Goal: Information Seeking & Learning: Learn about a topic

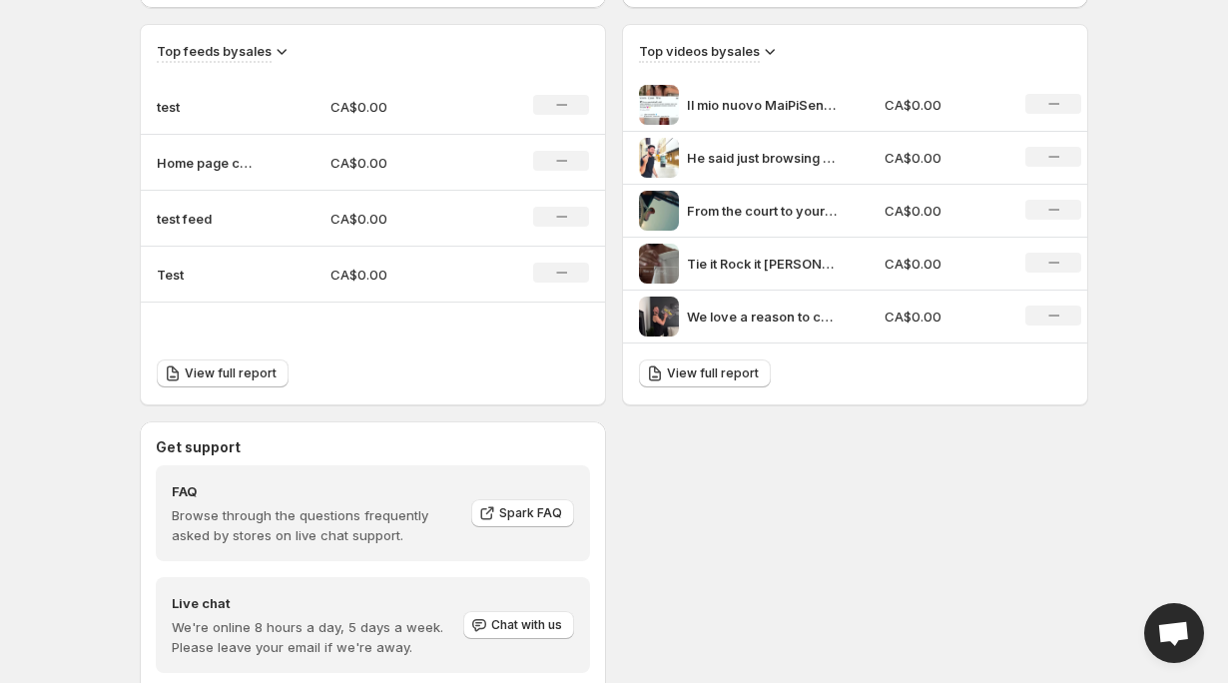
scroll to position [679, 0]
click at [670, 382] on span "View full report" at bounding box center [713, 376] width 92 height 16
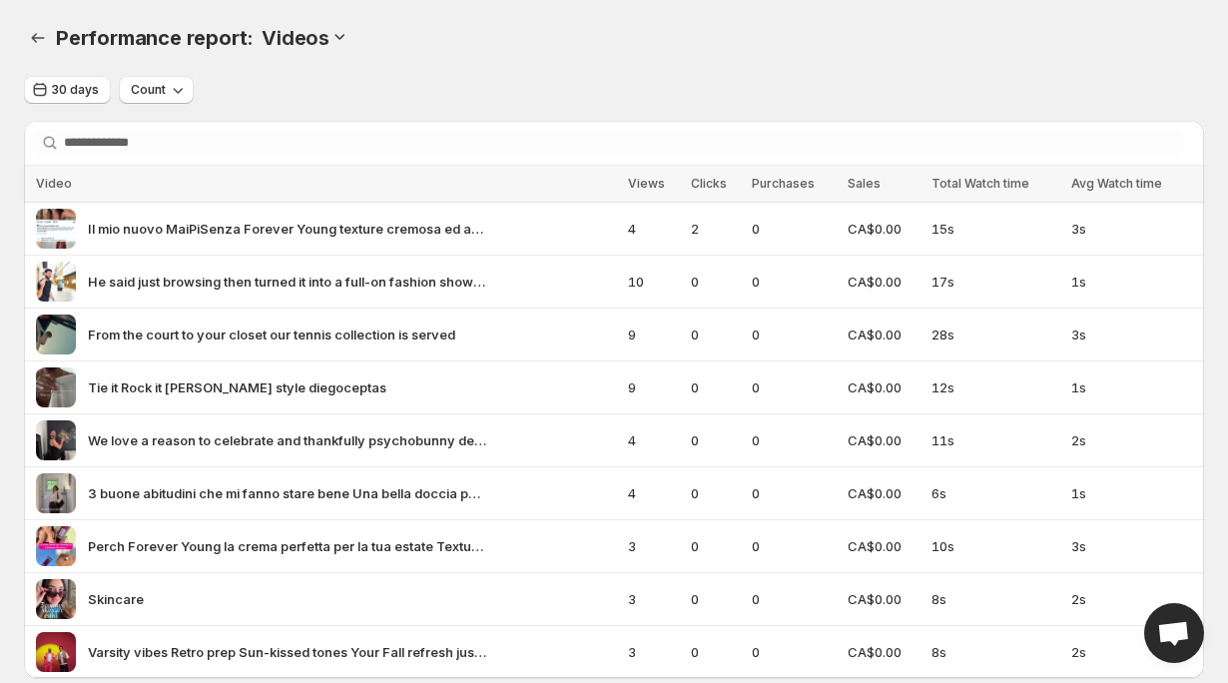
click at [317, 39] on h3 "Videos" at bounding box center [296, 38] width 68 height 24
click at [325, 38] on h3 "Videos" at bounding box center [296, 38] width 68 height 24
click at [340, 37] on icon at bounding box center [340, 36] width 20 height 20
click at [341, 73] on span "Feeds" at bounding box center [334, 74] width 38 height 16
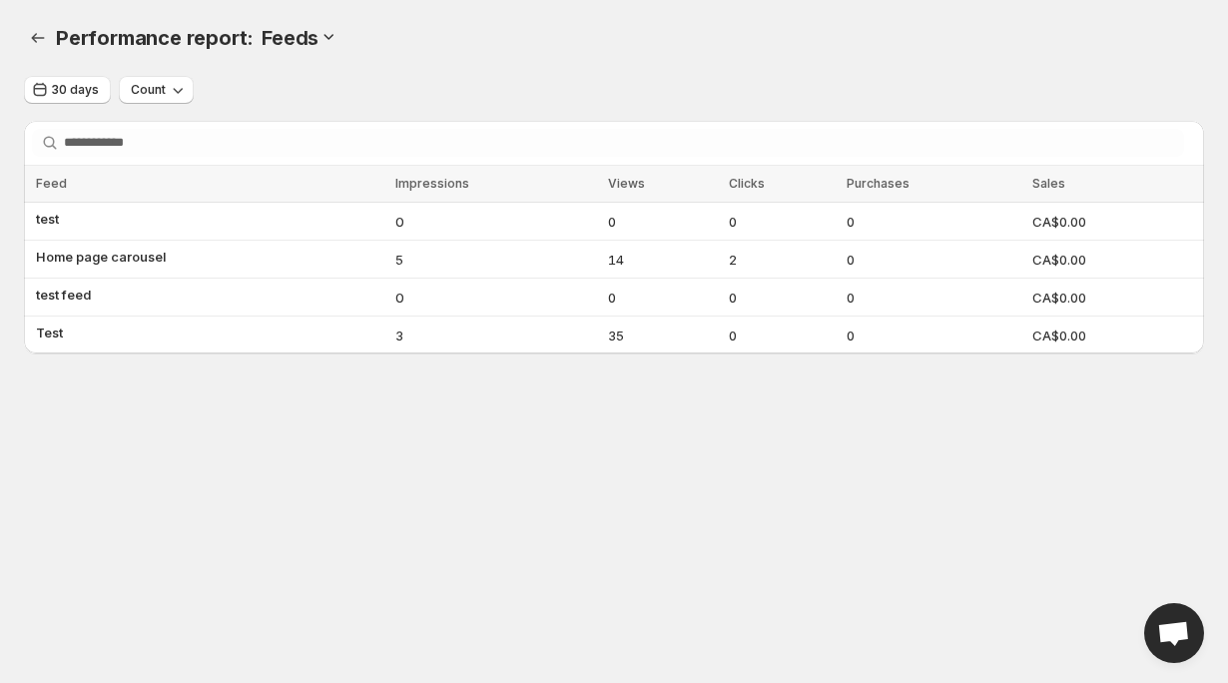
click at [324, 28] on icon at bounding box center [329, 36] width 20 height 20
click at [323, 112] on span "Videos" at bounding box center [326, 108] width 43 height 16
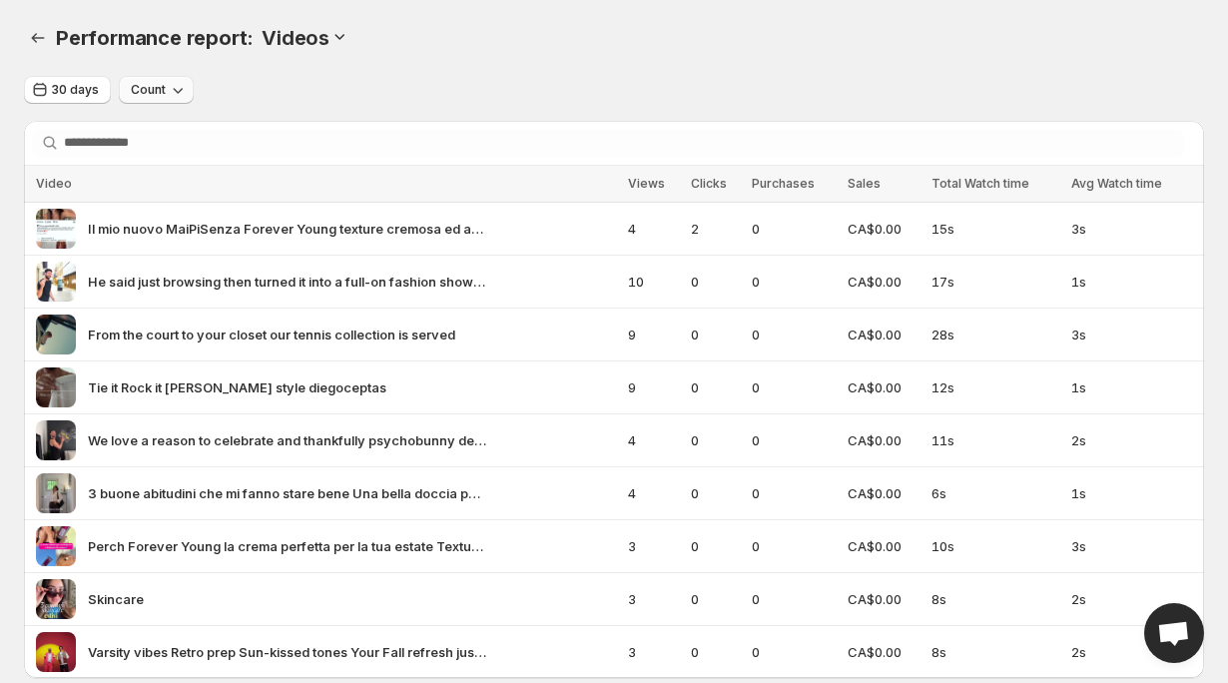
click at [172, 85] on icon "button" at bounding box center [178, 90] width 20 height 20
click at [184, 162] on span "Conversion" at bounding box center [156, 166] width 72 height 16
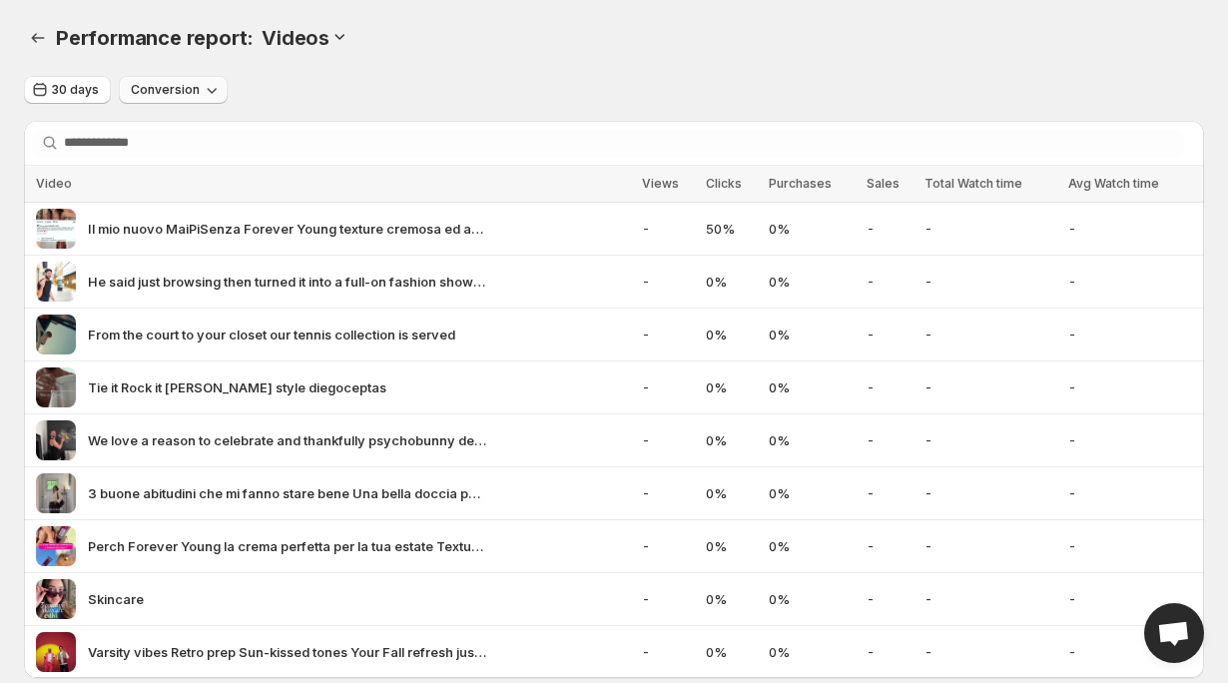
click at [185, 89] on span "Conversion" at bounding box center [165, 90] width 69 height 16
click at [587, 82] on div "30 days Conversion" at bounding box center [614, 90] width 1181 height 29
click at [206, 97] on icon "button" at bounding box center [212, 90] width 20 height 20
click at [162, 206] on span "Growth" at bounding box center [159, 200] width 46 height 16
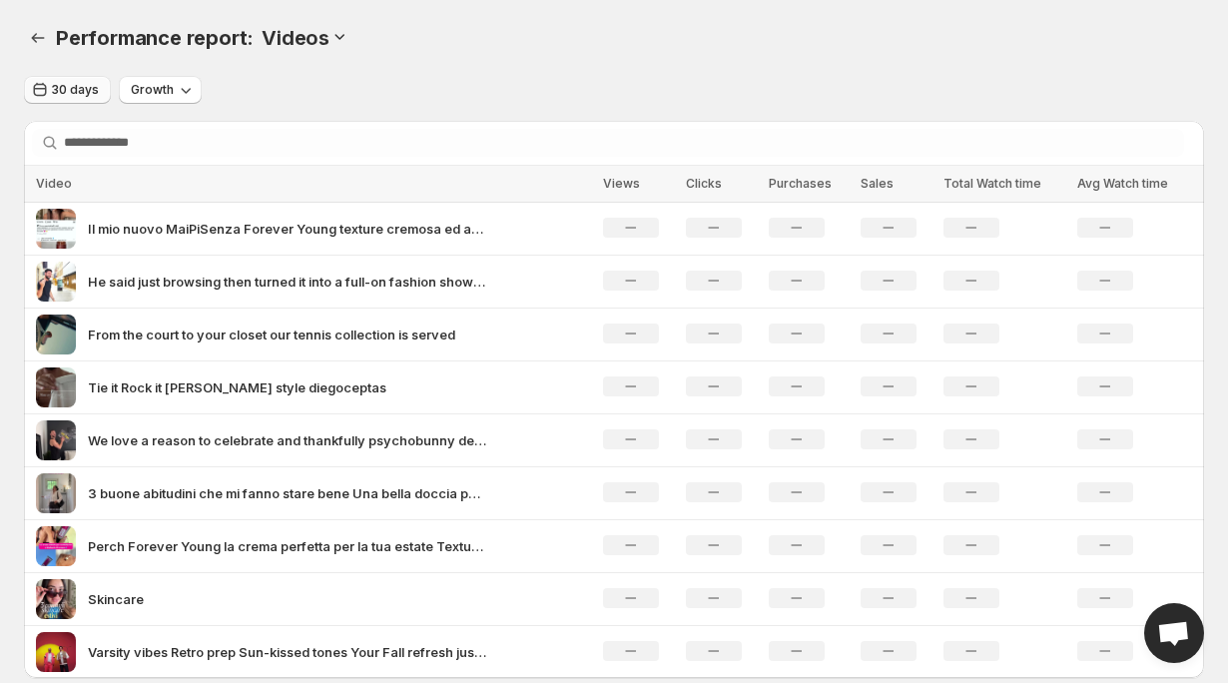
click at [63, 95] on span "30 days" at bounding box center [75, 90] width 47 height 16
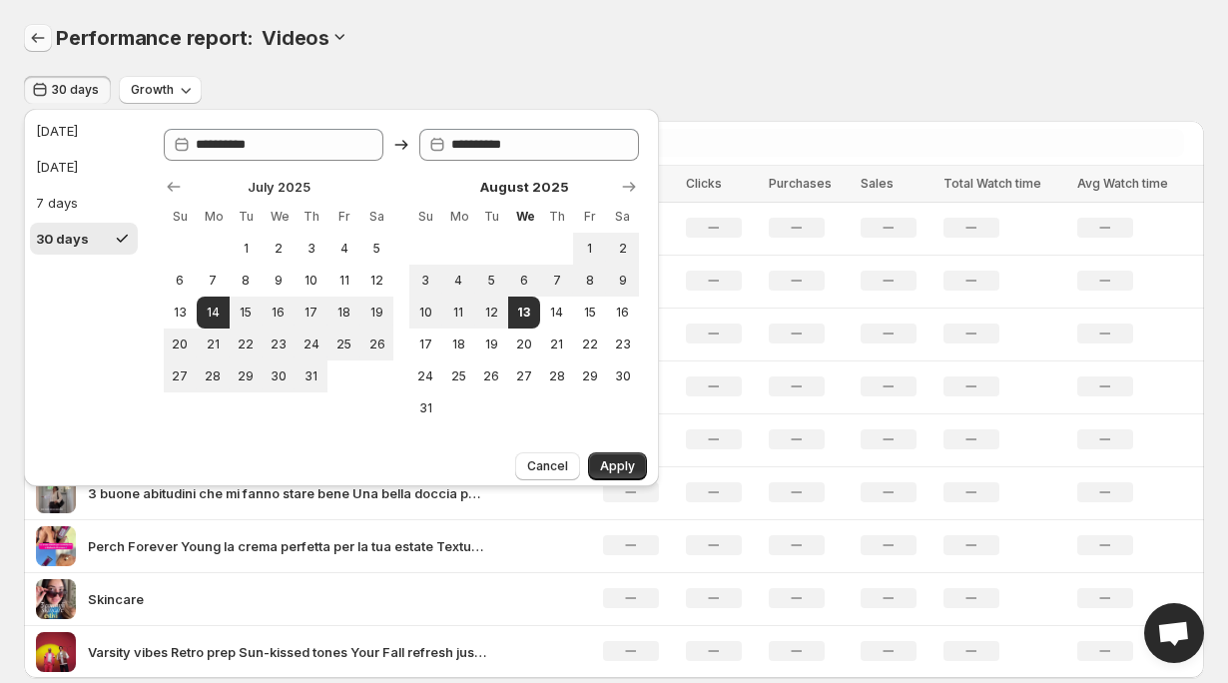
click at [39, 41] on icon "Performance report" at bounding box center [38, 38] width 20 height 20
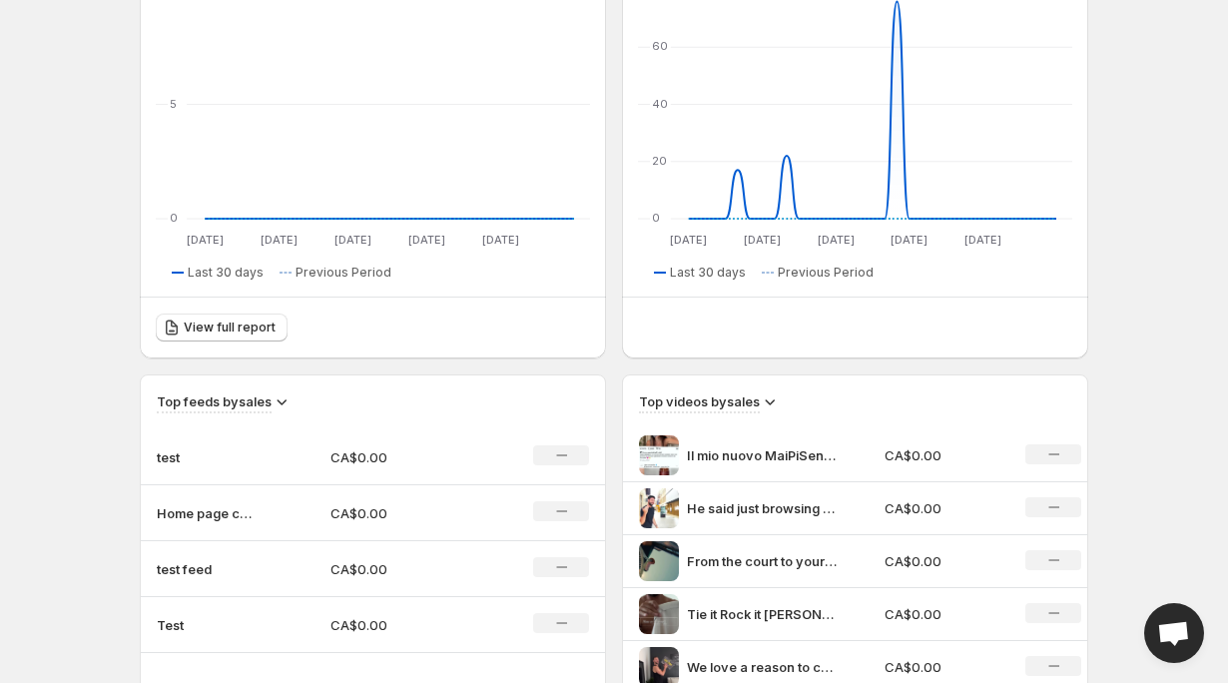
scroll to position [648, 0]
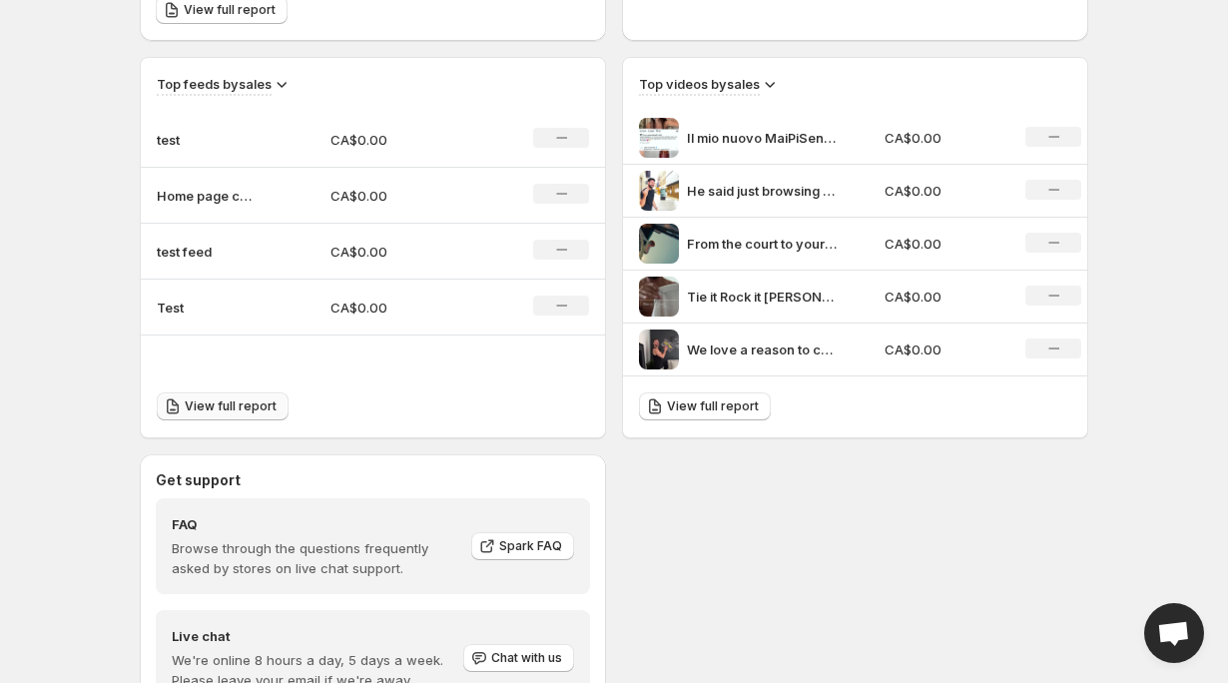
click at [257, 409] on span "View full report" at bounding box center [231, 406] width 92 height 16
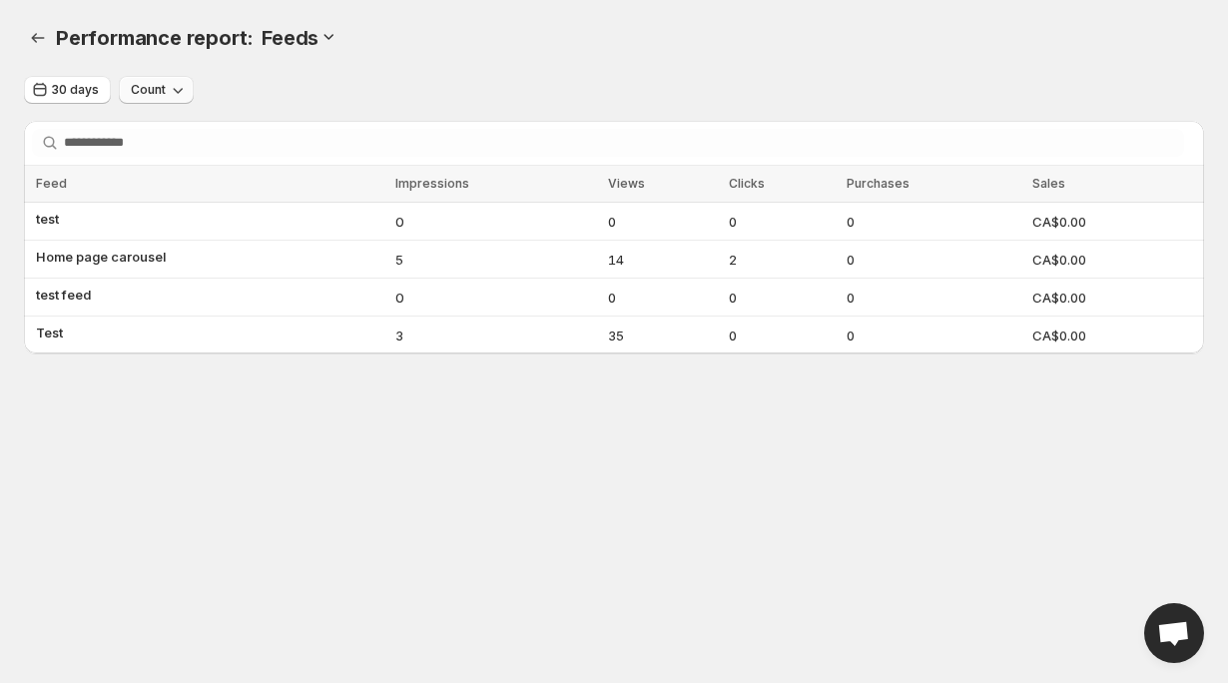
click at [185, 100] on button "Count" at bounding box center [156, 90] width 75 height 28
click at [299, 88] on div "30 days Count" at bounding box center [614, 90] width 1181 height 29
click at [294, 26] on h3 "Feeds" at bounding box center [290, 38] width 57 height 24
click at [326, 31] on icon at bounding box center [329, 36] width 20 height 20
click at [332, 101] on span "Videos" at bounding box center [326, 108] width 43 height 16
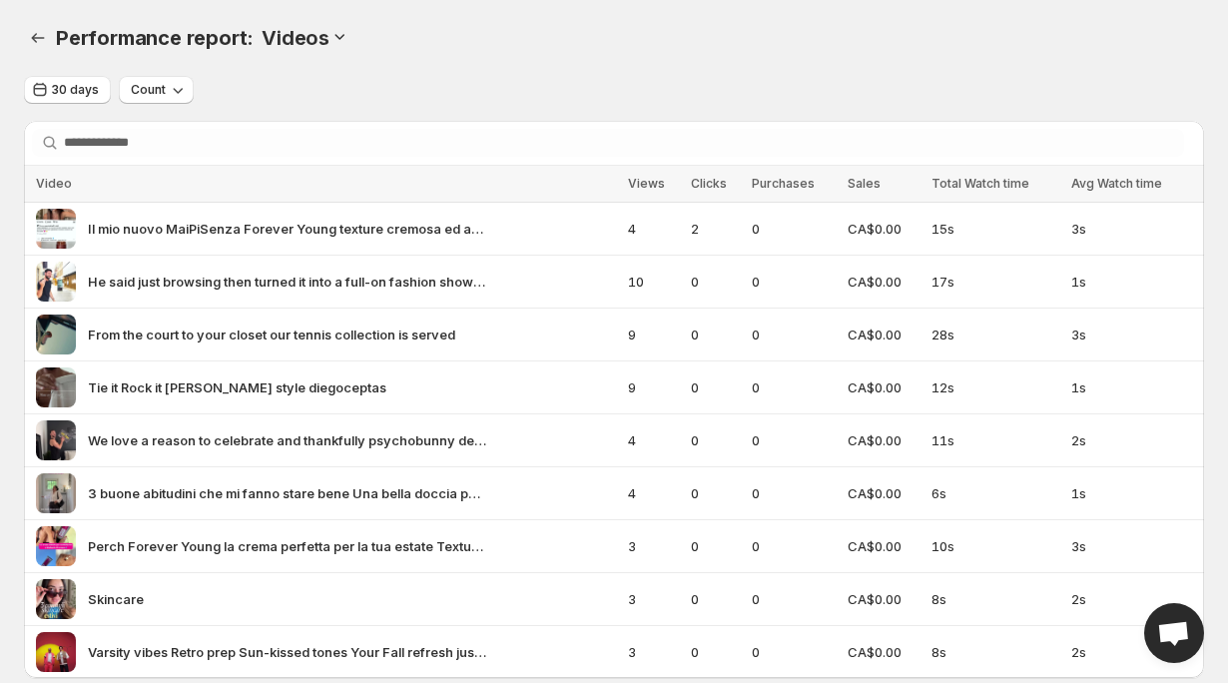
click at [665, 189] on span "Views" at bounding box center [646, 183] width 37 height 15
click at [60, 183] on span "Video" at bounding box center [54, 183] width 36 height 15
click at [121, 329] on span "From the court to your closet our tennis collection is served" at bounding box center [272, 335] width 368 height 20
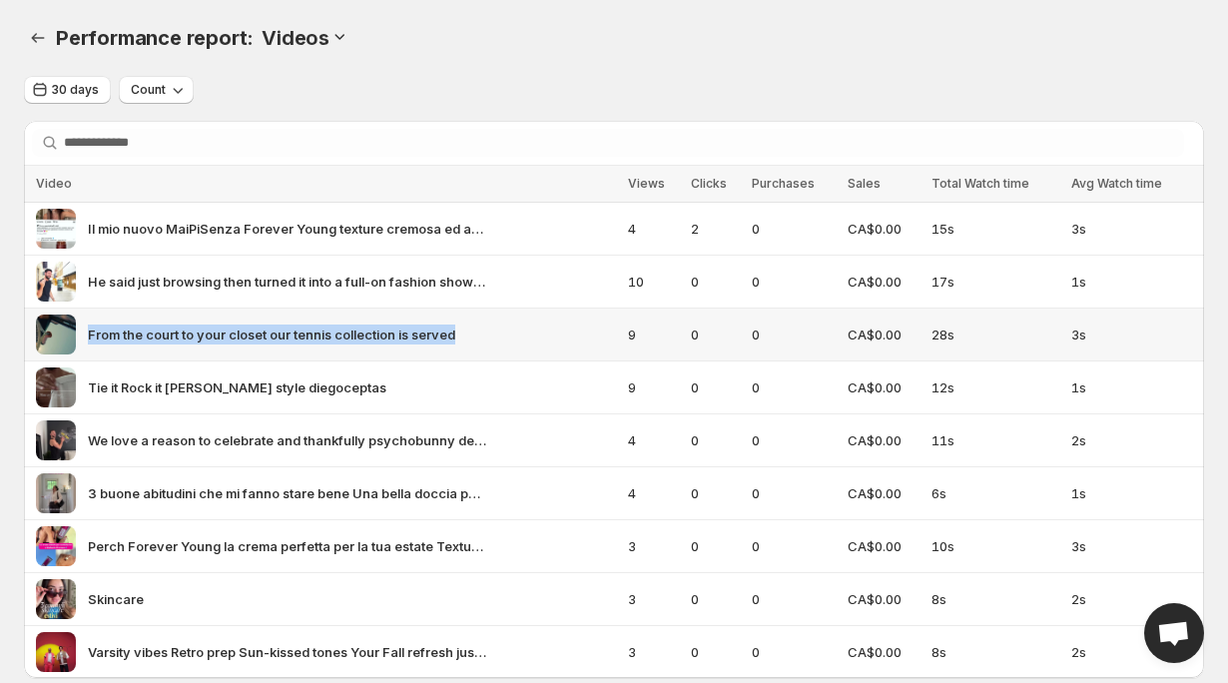
click at [121, 329] on span "From the court to your closet our tennis collection is served" at bounding box center [272, 335] width 368 height 20
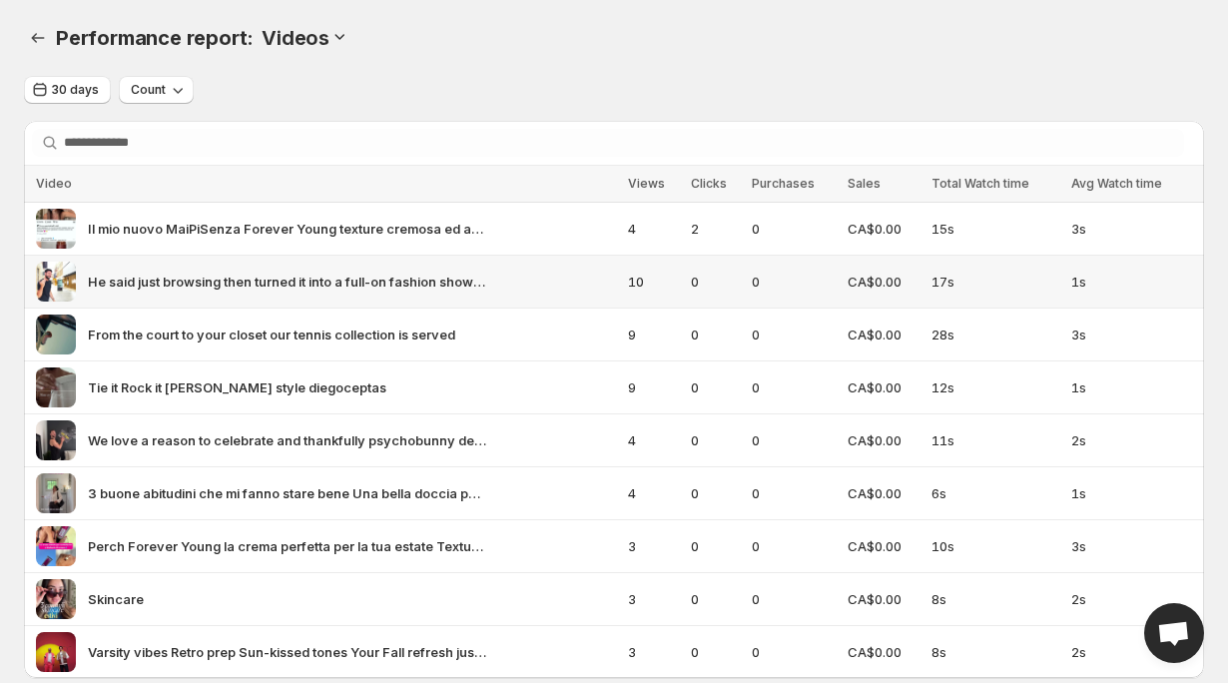
click at [161, 287] on span "He said just browsing then turned it into a full-on fashion show oa4_" at bounding box center [287, 282] width 399 height 20
click at [509, 231] on div "Il mio nuovo MaiPiSenza Forever Young texture cremosa ed avvolgente per unimmed…" at bounding box center [326, 229] width 580 height 40
click at [443, 231] on span "Il mio nuovo MaiPiSenza Forever Young texture cremosa ed avvolgente per unimmed…" at bounding box center [287, 229] width 399 height 20
click at [62, 226] on img at bounding box center [56, 229] width 40 height 40
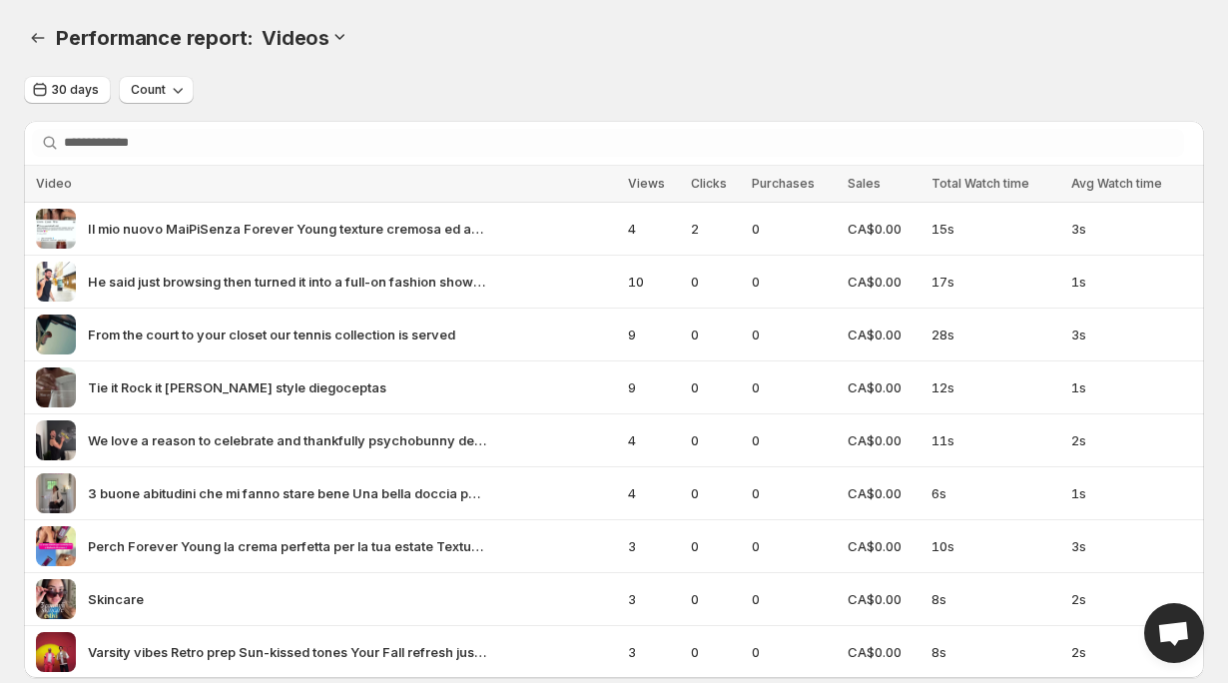
click at [341, 41] on icon at bounding box center [340, 36] width 20 height 20
click at [358, 18] on div "Performance report: . This page is ready Performance report: Videos" at bounding box center [614, 38] width 1181 height 76
click at [336, 44] on icon at bounding box center [340, 36] width 20 height 20
